Goal: Navigation & Orientation: Find specific page/section

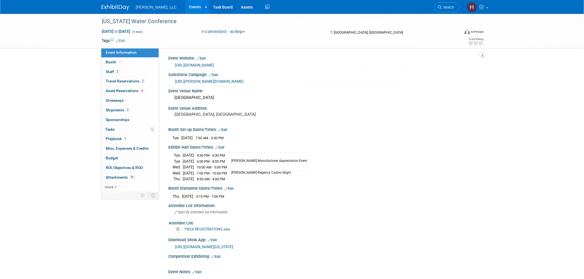
click at [185, 9] on link "Events" at bounding box center [195, 7] width 20 height 14
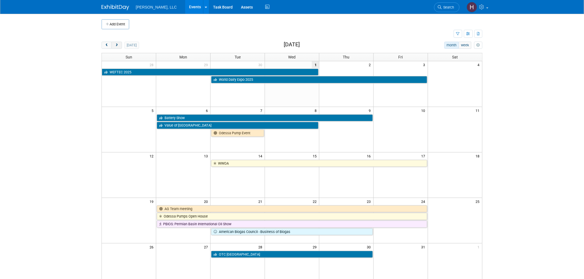
click at [118, 46] on span "next" at bounding box center [117, 46] width 4 height 4
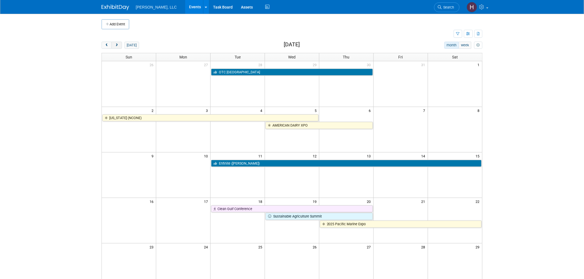
click at [118, 46] on span "next" at bounding box center [117, 46] width 4 height 4
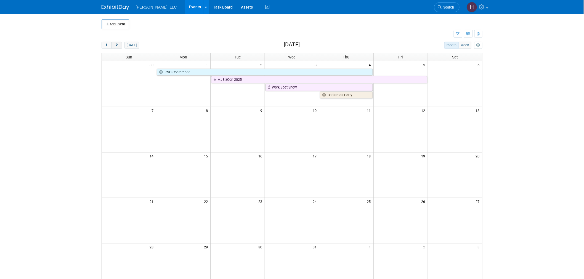
click at [118, 46] on span "next" at bounding box center [117, 46] width 4 height 4
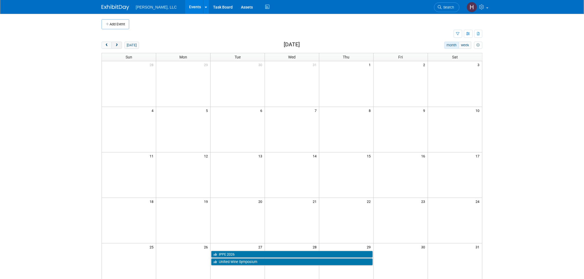
click at [118, 46] on span "next" at bounding box center [117, 46] width 4 height 4
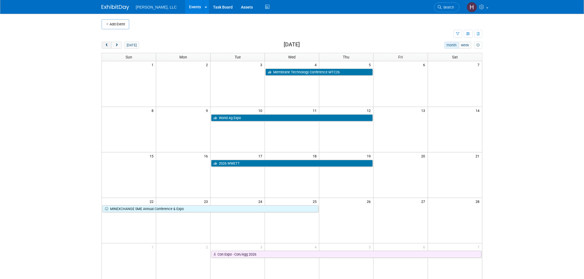
click at [104, 47] on button "prev" at bounding box center [107, 45] width 10 height 7
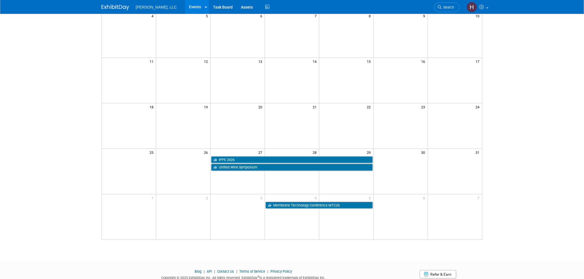
scroll to position [115, 0]
